Goal: Transaction & Acquisition: Download file/media

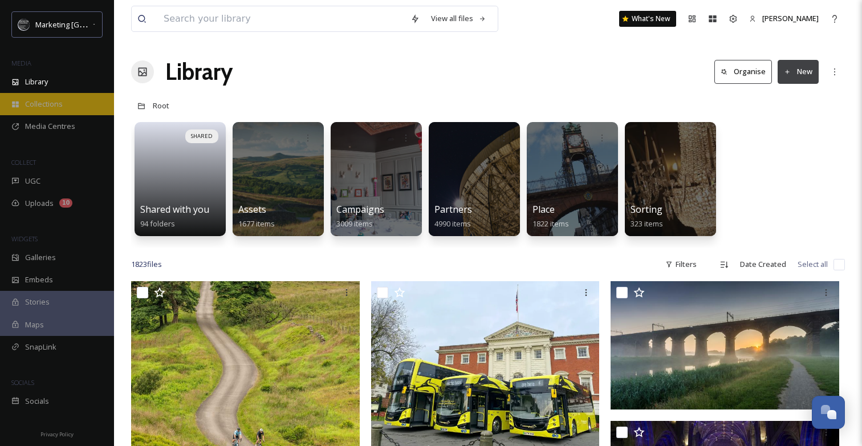
click at [61, 93] on div "Collections" at bounding box center [57, 104] width 114 height 22
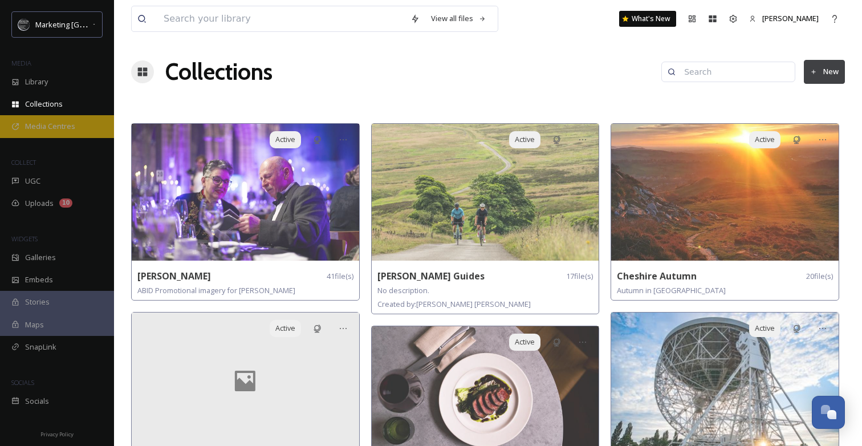
click at [63, 128] on span "Media Centres" at bounding box center [50, 126] width 50 height 11
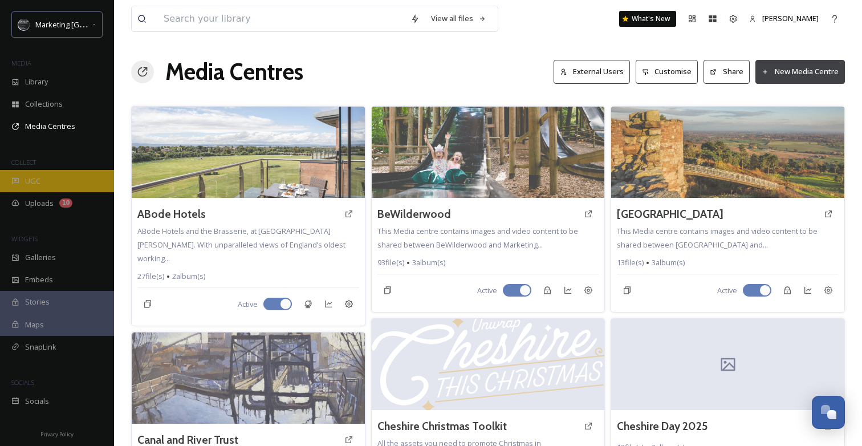
click at [51, 185] on div "UGC" at bounding box center [57, 181] width 114 height 22
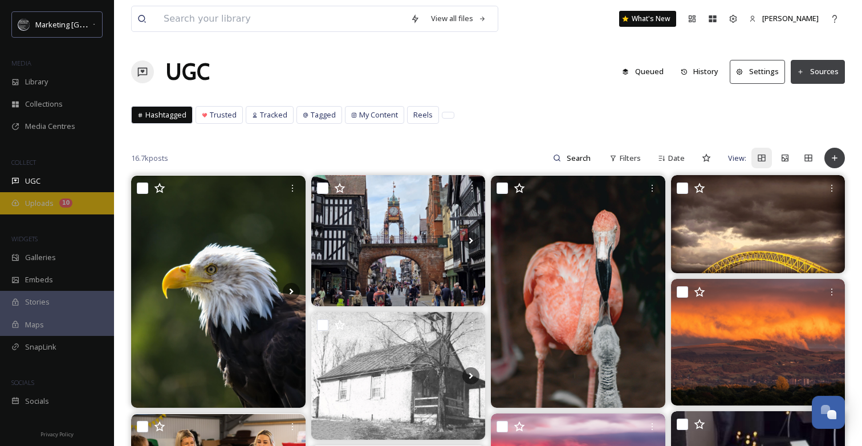
click at [45, 204] on span "Uploads" at bounding box center [39, 203] width 29 height 11
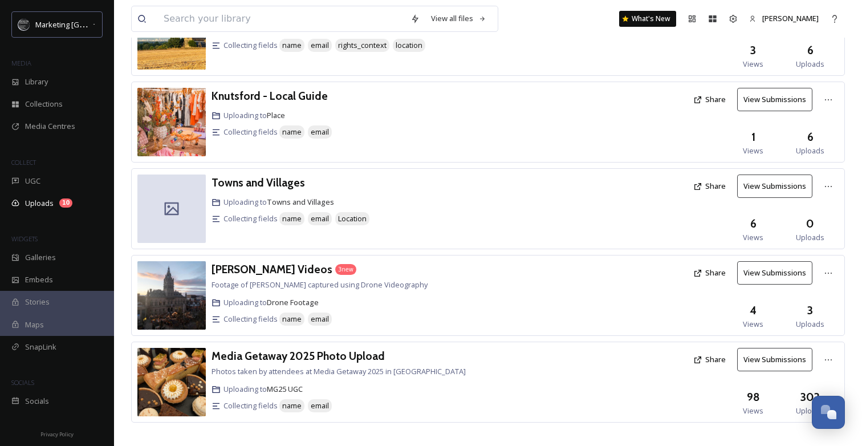
scroll to position [1336, 0]
click at [173, 276] on img at bounding box center [171, 296] width 68 height 68
click at [295, 298] on span "Drone Footage" at bounding box center [293, 303] width 52 height 10
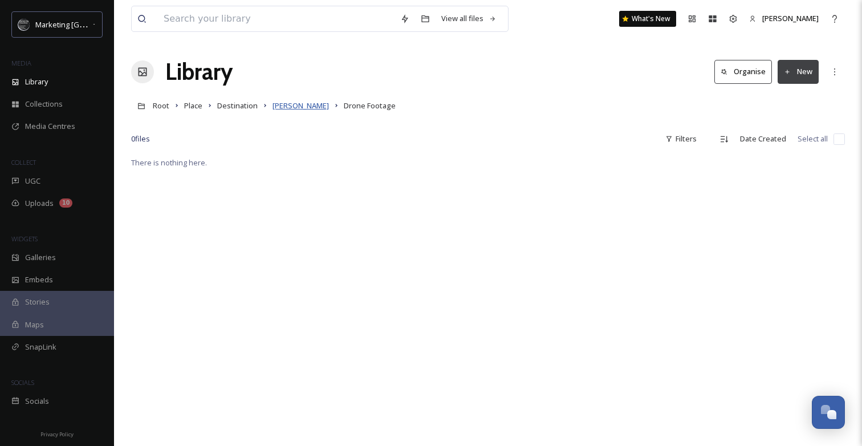
click at [290, 107] on span "[PERSON_NAME]" at bounding box center [301, 105] width 56 height 10
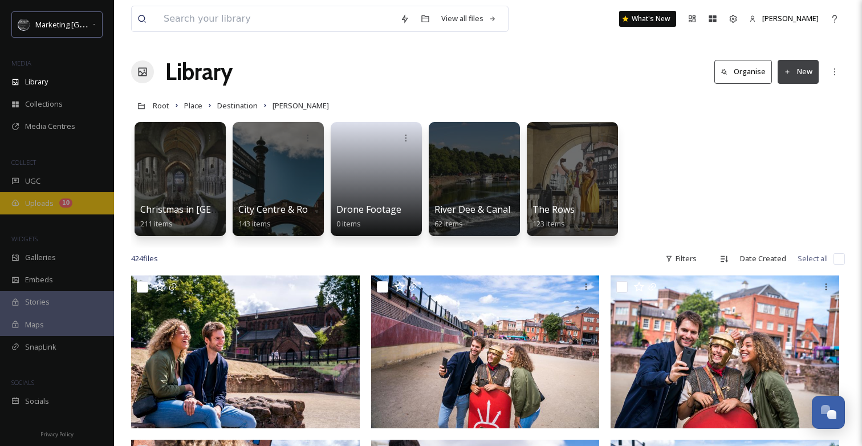
click at [42, 205] on span "Uploads" at bounding box center [39, 203] width 29 height 11
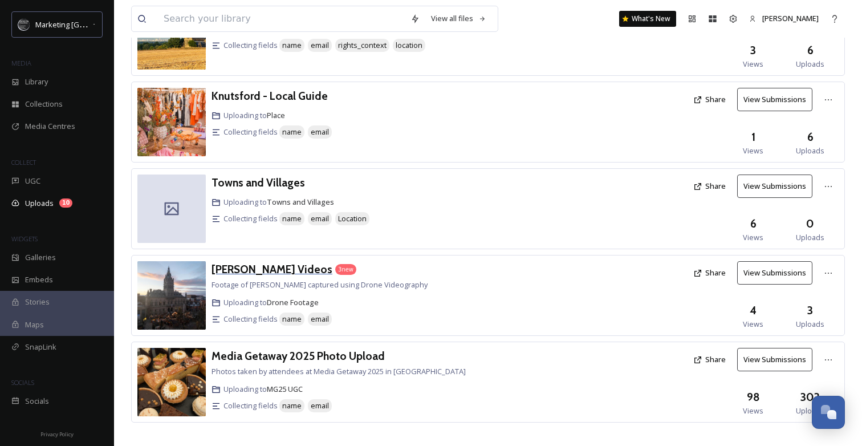
scroll to position [1336, 0]
click at [771, 262] on button "View Submissions" at bounding box center [774, 273] width 75 height 23
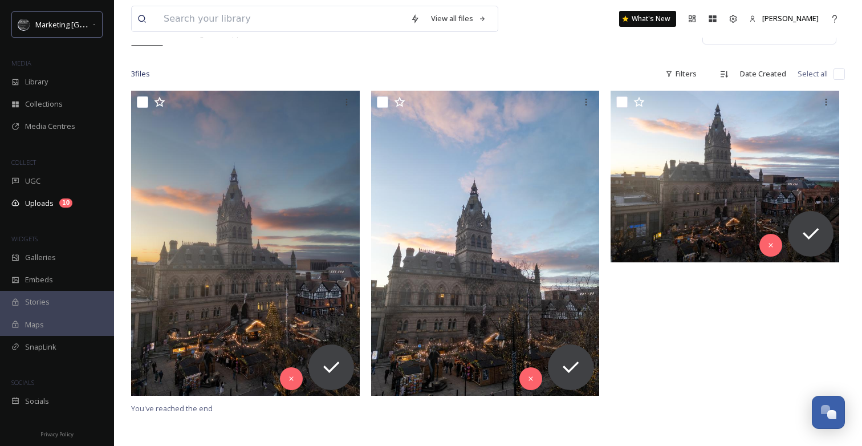
scroll to position [163, 0]
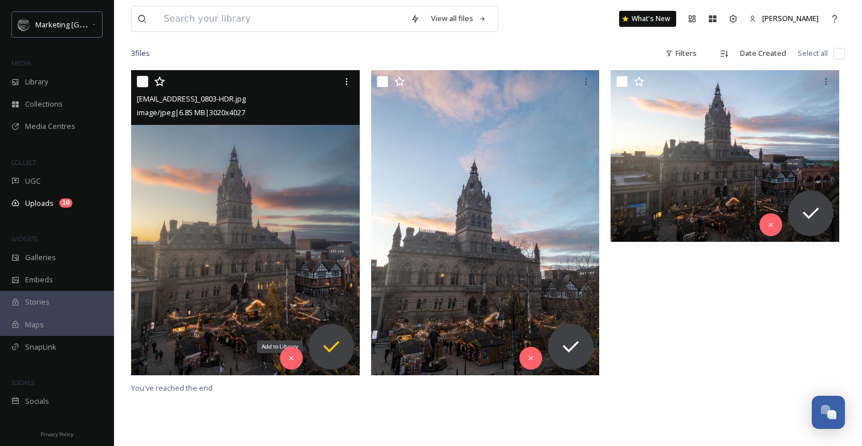
click at [338, 342] on icon at bounding box center [331, 346] width 16 height 11
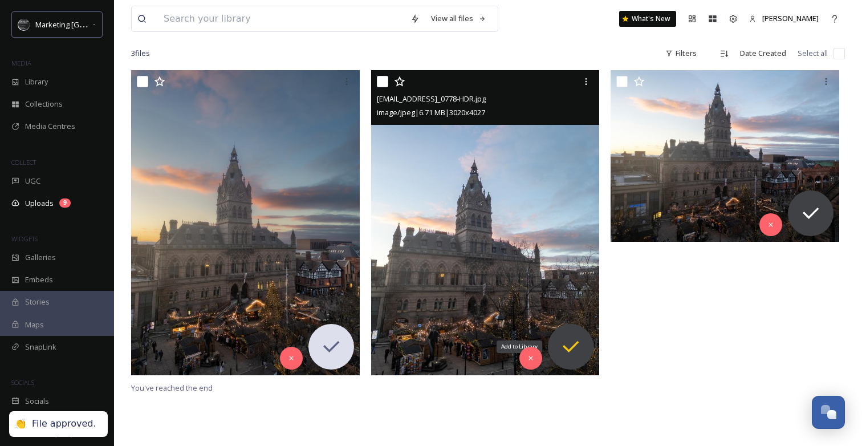
click at [573, 345] on icon at bounding box center [571, 346] width 16 height 11
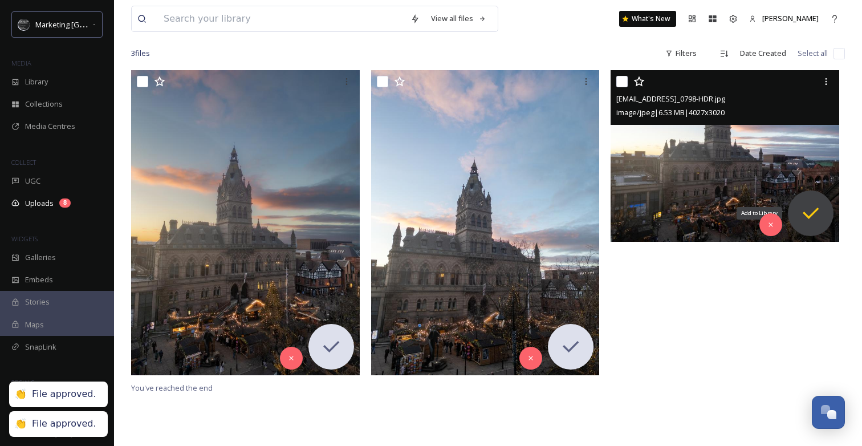
click at [817, 210] on icon at bounding box center [811, 213] width 23 height 23
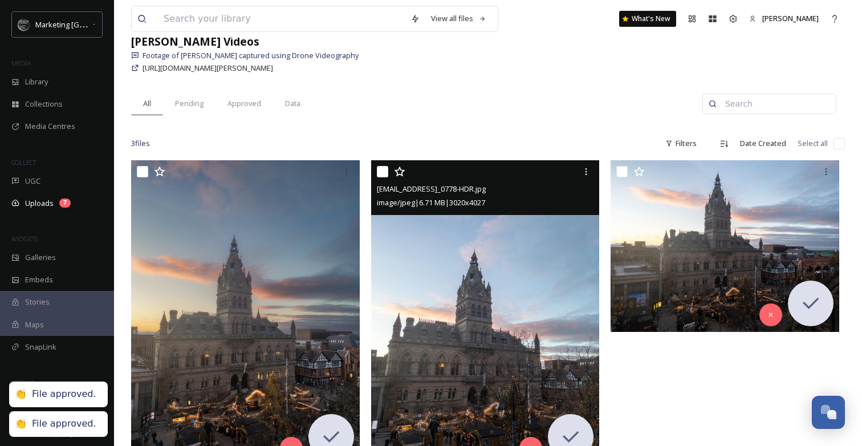
scroll to position [17, 0]
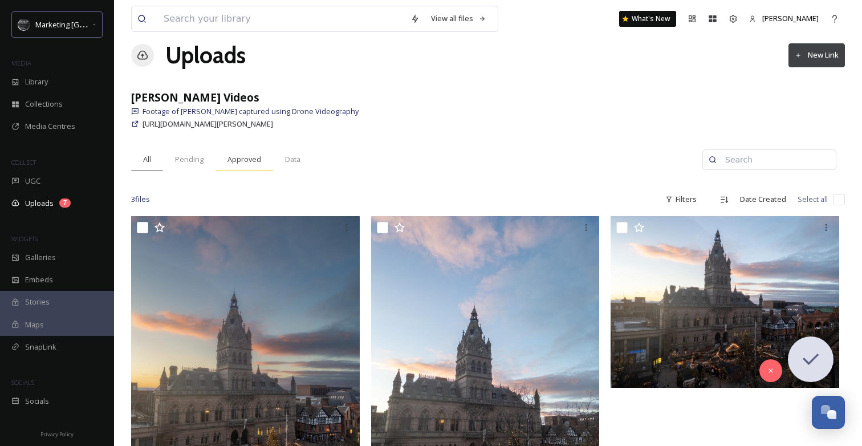
click at [242, 159] on span "Approved" at bounding box center [245, 159] width 34 height 11
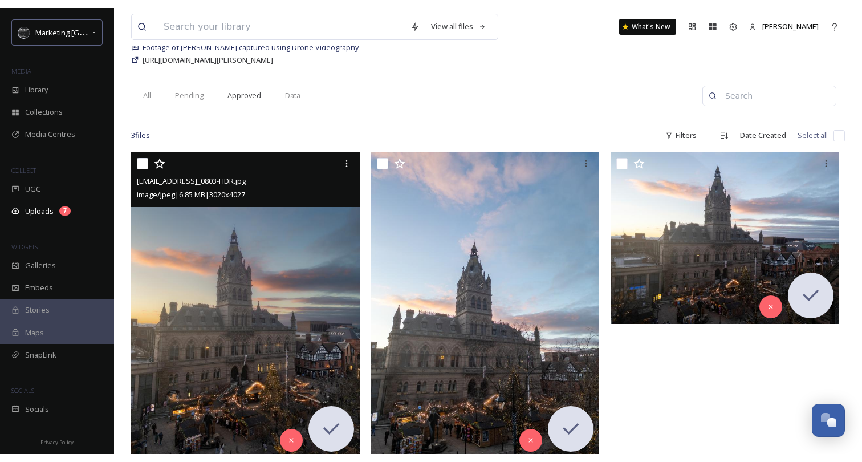
scroll to position [90, 0]
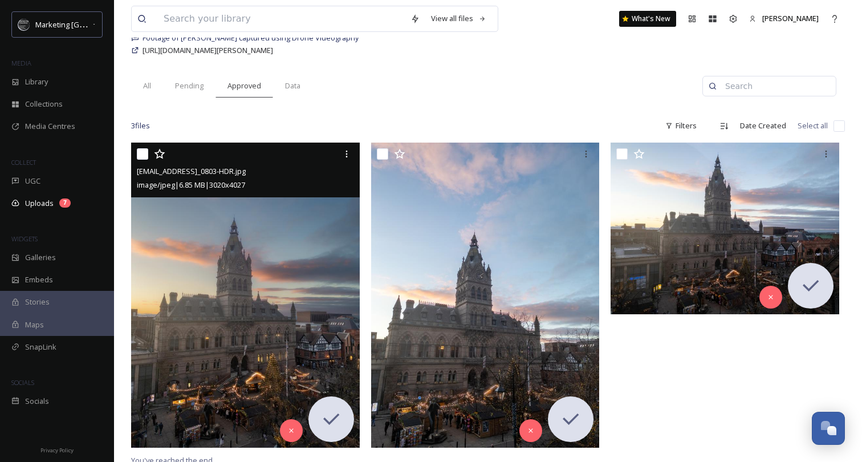
click at [280, 269] on img at bounding box center [245, 295] width 229 height 305
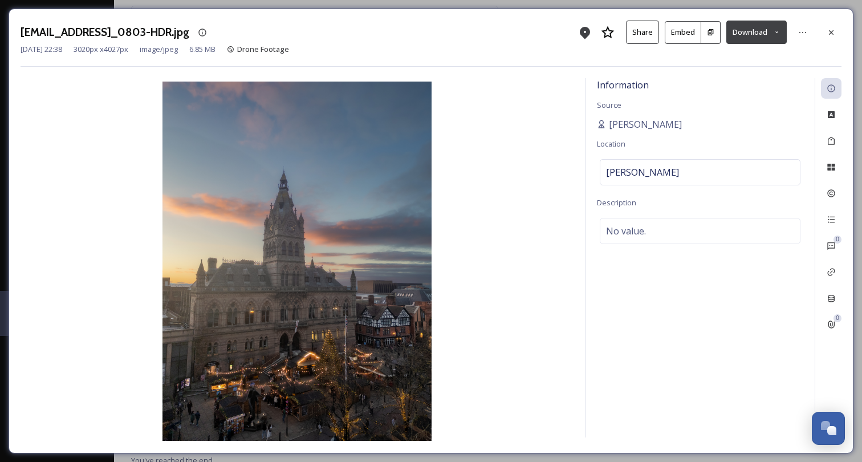
click at [781, 39] on button "Download" at bounding box center [757, 32] width 60 height 23
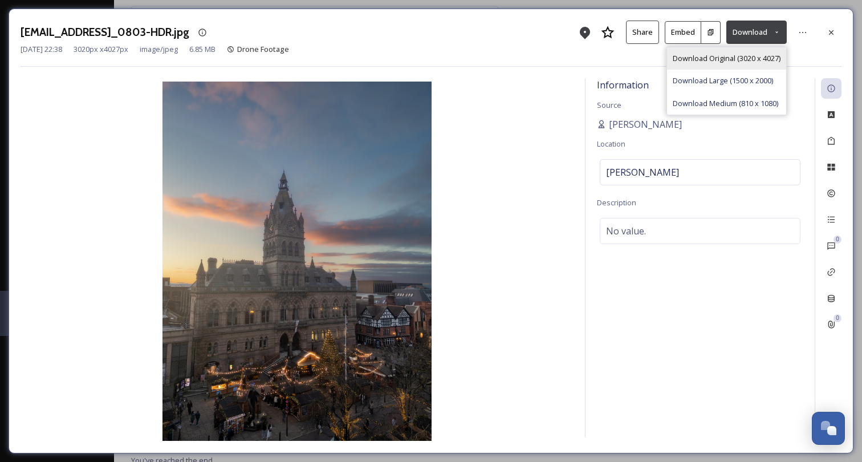
click at [764, 58] on span "Download Original (3020 x 4027)" at bounding box center [727, 58] width 108 height 11
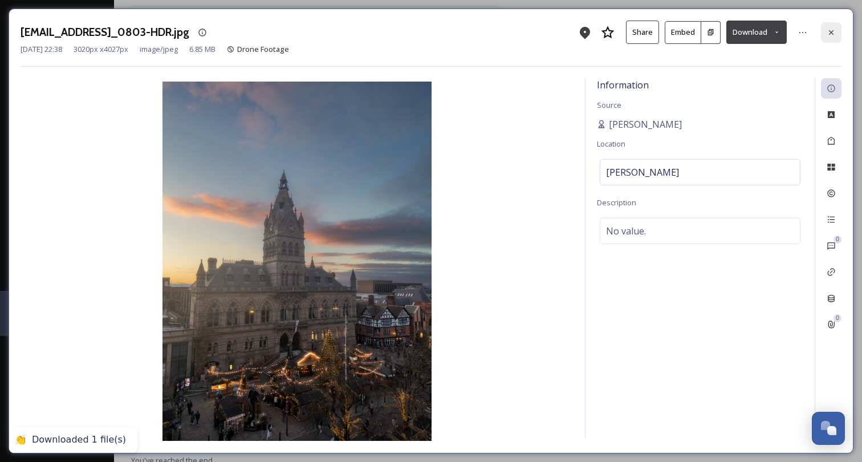
click at [830, 36] on div at bounding box center [831, 32] width 21 height 21
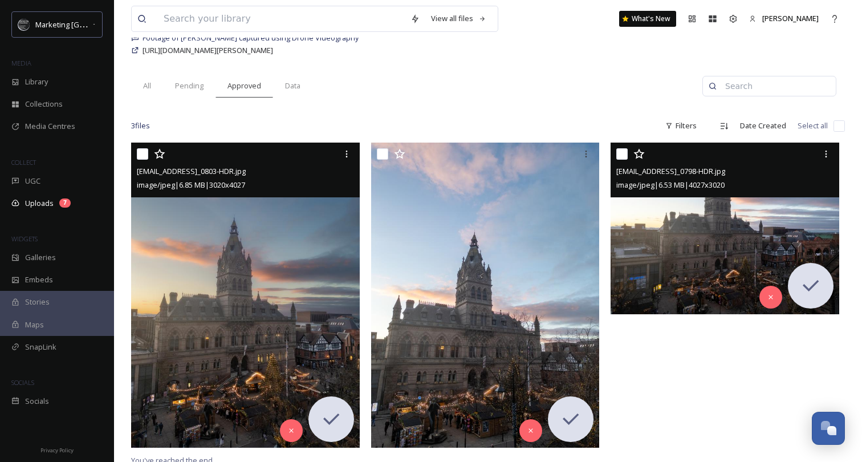
click at [719, 234] on img at bounding box center [725, 229] width 229 height 172
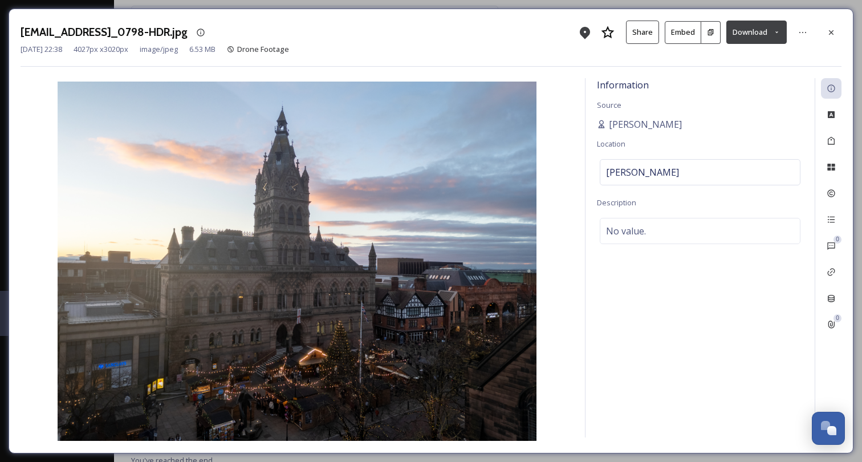
click at [780, 34] on icon at bounding box center [776, 32] width 7 height 7
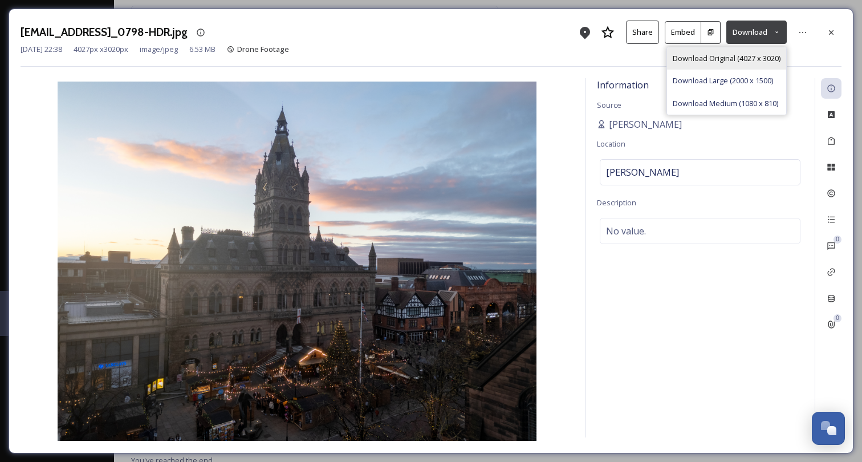
click at [748, 59] on span "Download Original (4027 x 3020)" at bounding box center [727, 58] width 108 height 11
